Goal: Task Accomplishment & Management: Use online tool/utility

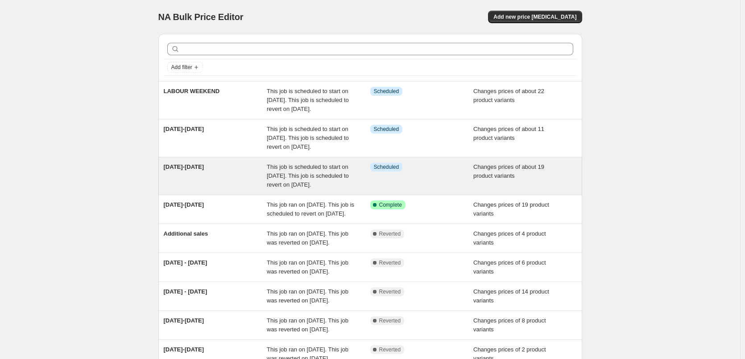
click at [302, 188] on span "This job is scheduled to start on October 9, 2025. This job is scheduled to rev…" at bounding box center [308, 176] width 82 height 25
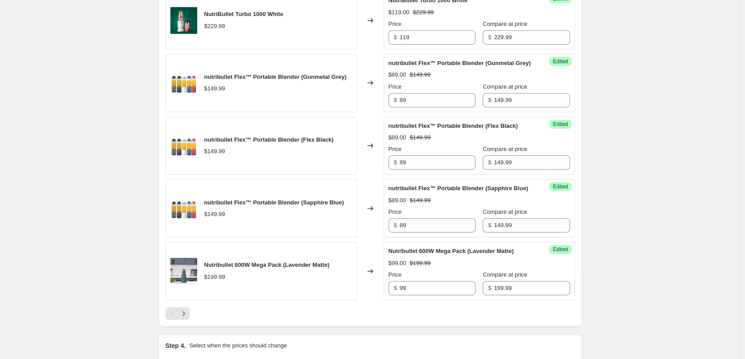
scroll to position [1293, 0]
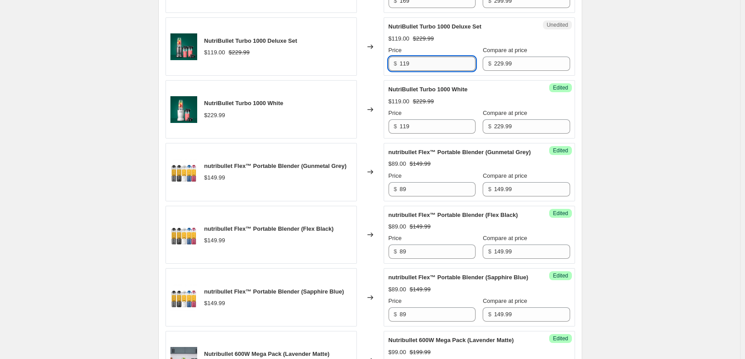
click at [433, 71] on input "119" at bounding box center [438, 64] width 76 height 14
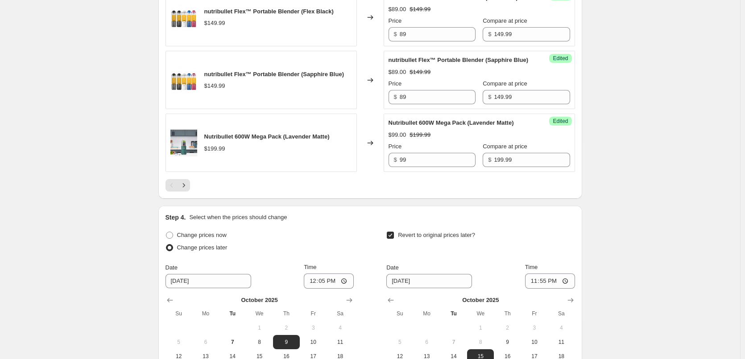
scroll to position [1516, 0]
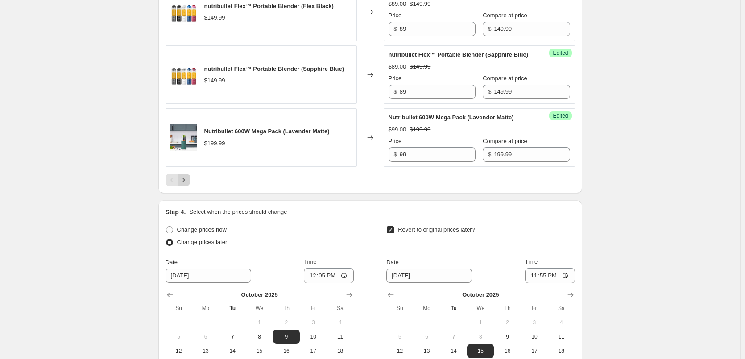
click at [186, 185] on icon "Next" at bounding box center [183, 180] width 9 height 9
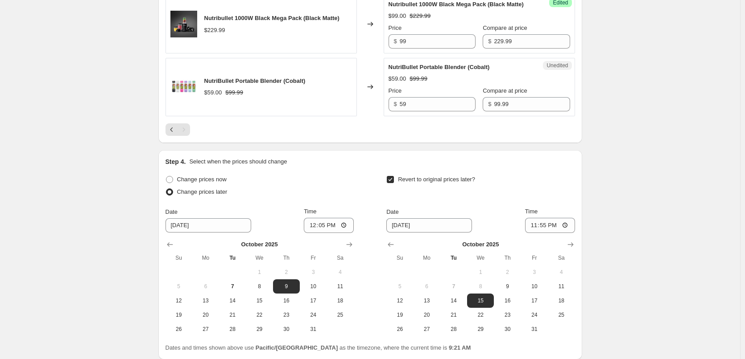
scroll to position [423, 0]
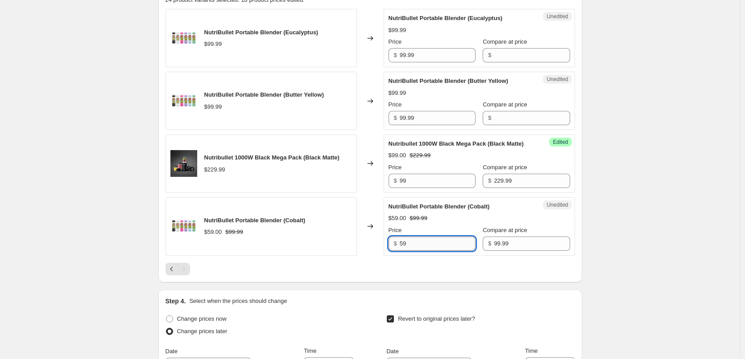
click at [423, 251] on input "59" at bounding box center [438, 244] width 76 height 14
drag, startPoint x: 425, startPoint y: 254, endPoint x: 362, endPoint y: 251, distance: 63.0
click at [362, 251] on div "NutriBullet Portable Blender (Cobalt) $59.00 $99.99 Changed to Unedited NutriBu…" at bounding box center [369, 227] width 409 height 58
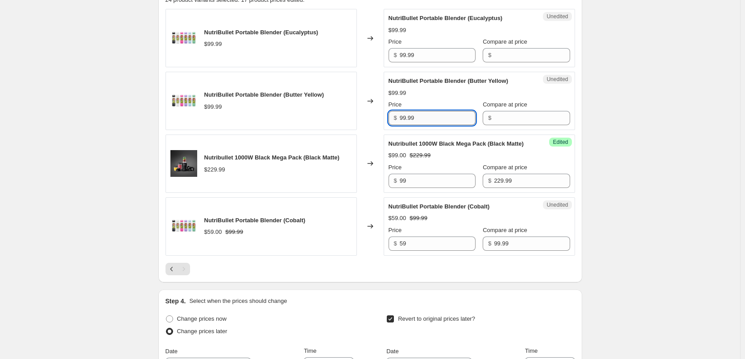
click at [421, 116] on input "99.99" at bounding box center [438, 118] width 76 height 14
drag, startPoint x: 422, startPoint y: 117, endPoint x: 358, endPoint y: 120, distance: 64.7
click at [358, 120] on div "NutriBullet Portable Blender (Butter Yellow) $99.99 Changed to Unedited NutriBu…" at bounding box center [369, 101] width 409 height 58
click at [504, 121] on input "Compare at price" at bounding box center [532, 118] width 76 height 14
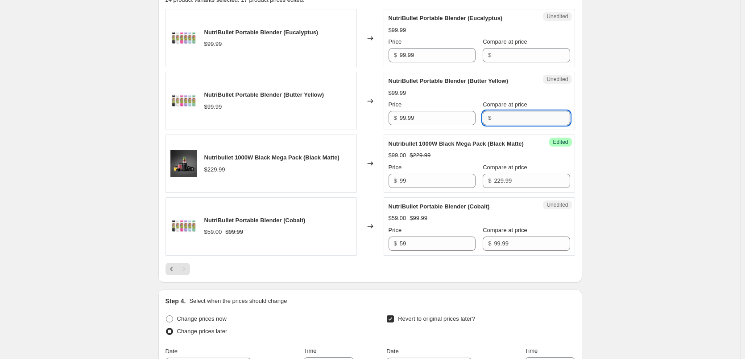
paste input "99.99"
type input "99.99"
drag, startPoint x: 437, startPoint y: 119, endPoint x: 364, endPoint y: 116, distance: 73.2
click at [364, 116] on div "NutriBullet Portable Blender (Butter Yellow) $99.99 Changed to Unedited NutriBu…" at bounding box center [369, 101] width 409 height 58
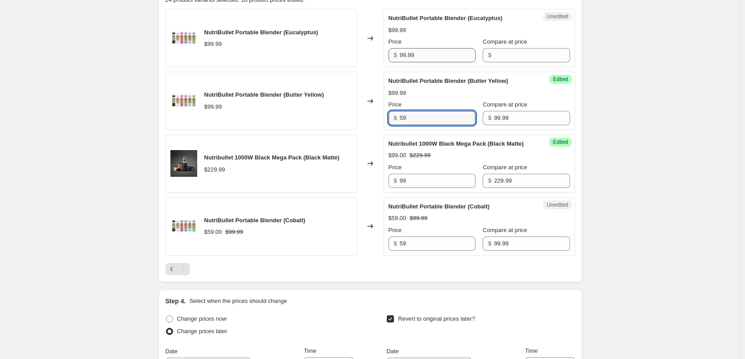
type input "59"
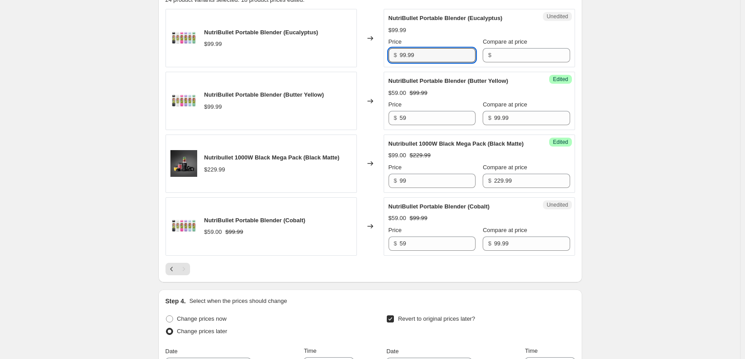
drag, startPoint x: 420, startPoint y: 54, endPoint x: 348, endPoint y: 55, distance: 71.8
click at [348, 55] on div "NutriBullet Portable Blender (Eucalyptus) $99.99 Changed to Unedited NutriBulle…" at bounding box center [369, 38] width 409 height 58
click at [494, 51] on input "Compare at price" at bounding box center [532, 55] width 76 height 14
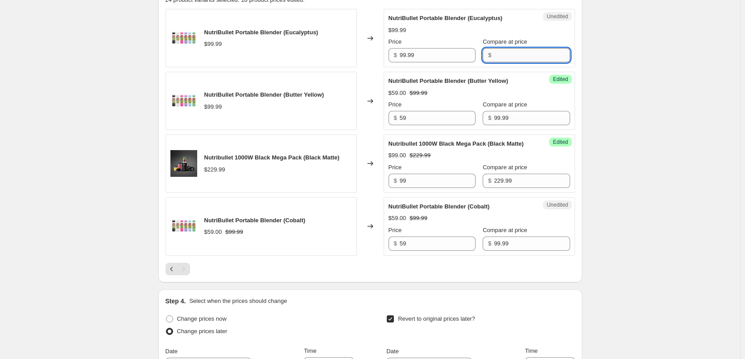
paste input "99.99"
type input "99.99"
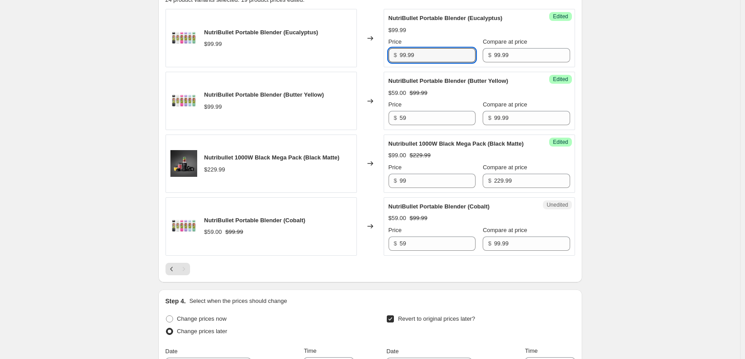
drag, startPoint x: 427, startPoint y: 54, endPoint x: 358, endPoint y: 59, distance: 68.9
click at [358, 59] on div "NutriBullet Portable Blender (Eucalyptus) $99.99 Changed to Success Edited Nutr…" at bounding box center [369, 38] width 409 height 58
type input "59"
click at [175, 274] on icon "Previous" at bounding box center [171, 269] width 9 height 9
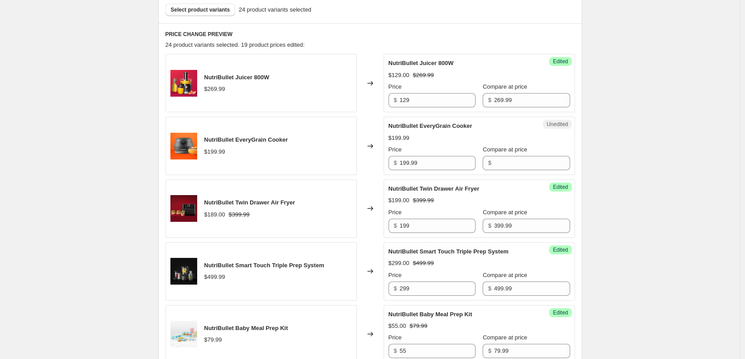
scroll to position [378, 0]
drag, startPoint x: 438, startPoint y: 157, endPoint x: 389, endPoint y: 161, distance: 49.3
click at [389, 161] on div "Unedited NutriBullet EveryGrain Cooker $199.99 Price $ 199.99 Compare at price $" at bounding box center [479, 145] width 191 height 58
click at [494, 157] on input "Compare at price" at bounding box center [532, 163] width 76 height 14
paste input "199.99"
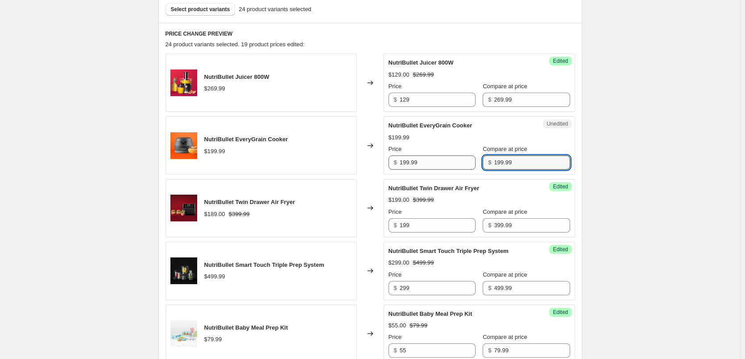
type input "199.99"
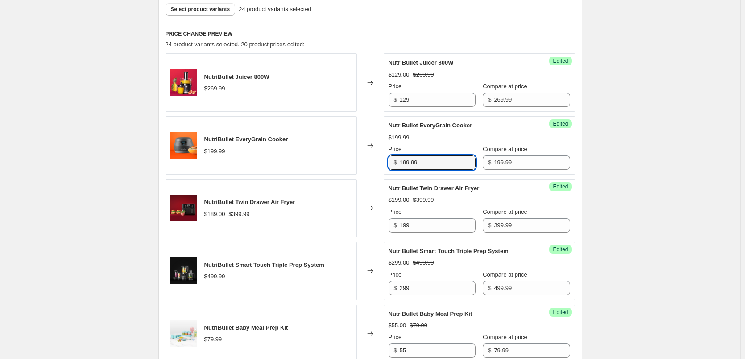
drag, startPoint x: 436, startPoint y: 166, endPoint x: 376, endPoint y: 169, distance: 59.8
click at [376, 169] on div "NutriBullet EveryGrain Cooker $199.99 Changed to Success Edited NutriBullet Eve…" at bounding box center [369, 145] width 409 height 58
type input "99"
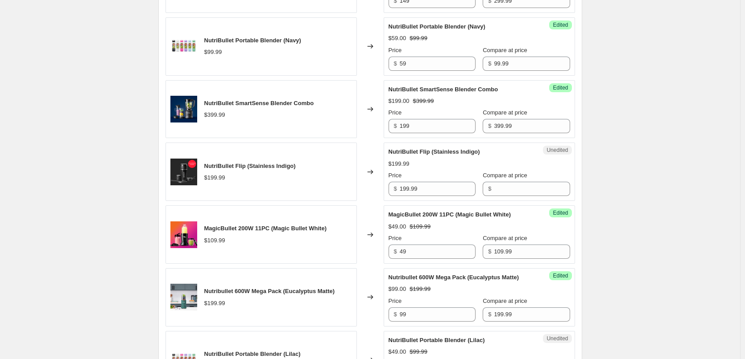
scroll to position [869, 0]
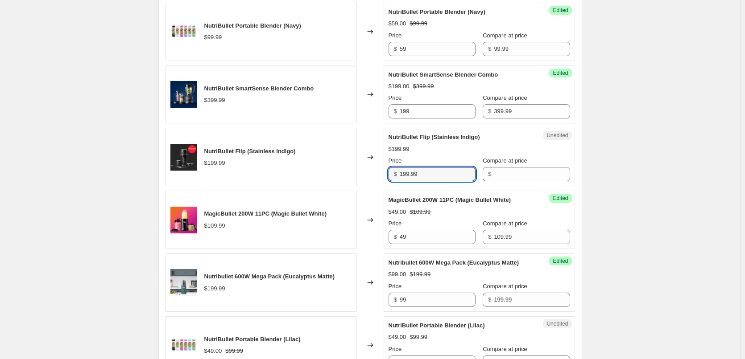
drag, startPoint x: 465, startPoint y: 176, endPoint x: 363, endPoint y: 173, distance: 101.3
click at [363, 173] on div "NutriBullet Flip (Stainless Indigo) $199.99 Changed to Unedited NutriBullet Fli…" at bounding box center [369, 157] width 409 height 58
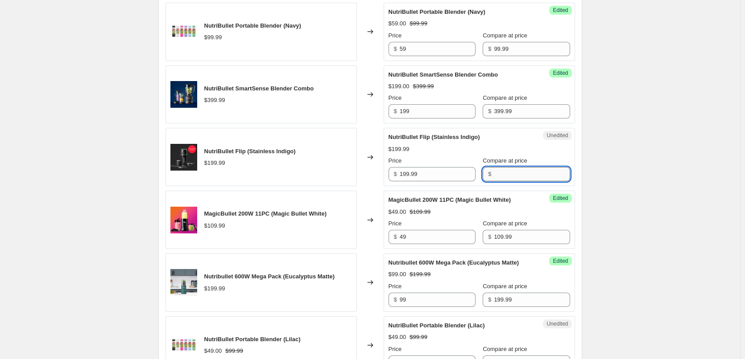
click at [505, 181] on input "Compare at price" at bounding box center [532, 174] width 76 height 14
paste input "199.99"
type input "199.99"
drag, startPoint x: 442, startPoint y: 178, endPoint x: 350, endPoint y: 182, distance: 91.9
click at [350, 182] on div "NutriBullet Flip (Stainless Indigo) $199.99 Changed to Success Edited NutriBull…" at bounding box center [369, 157] width 409 height 58
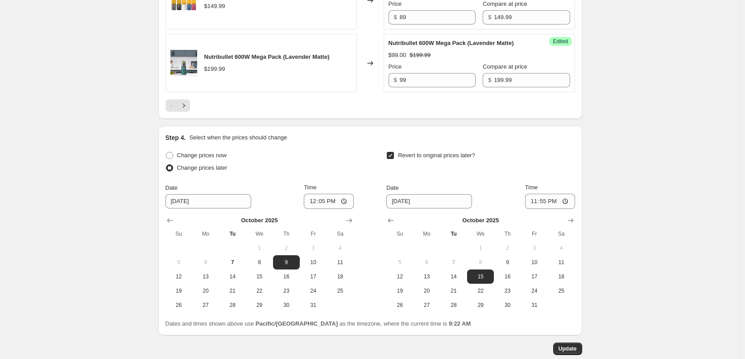
scroll to position [1668, 0]
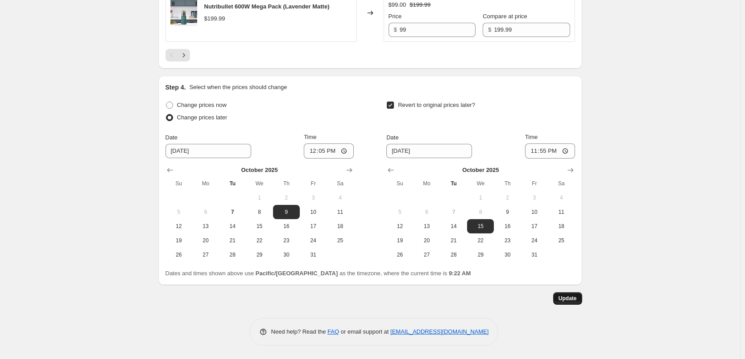
type input "99"
click at [565, 301] on span "Update" at bounding box center [567, 298] width 18 height 7
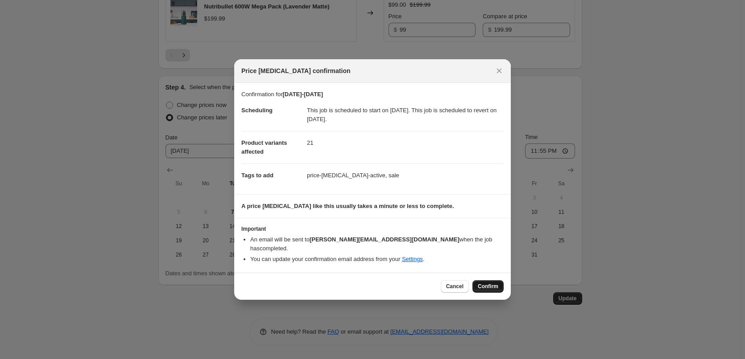
click at [489, 285] on span "Confirm" at bounding box center [488, 286] width 21 height 7
